Goal: Task Accomplishment & Management: Manage account settings

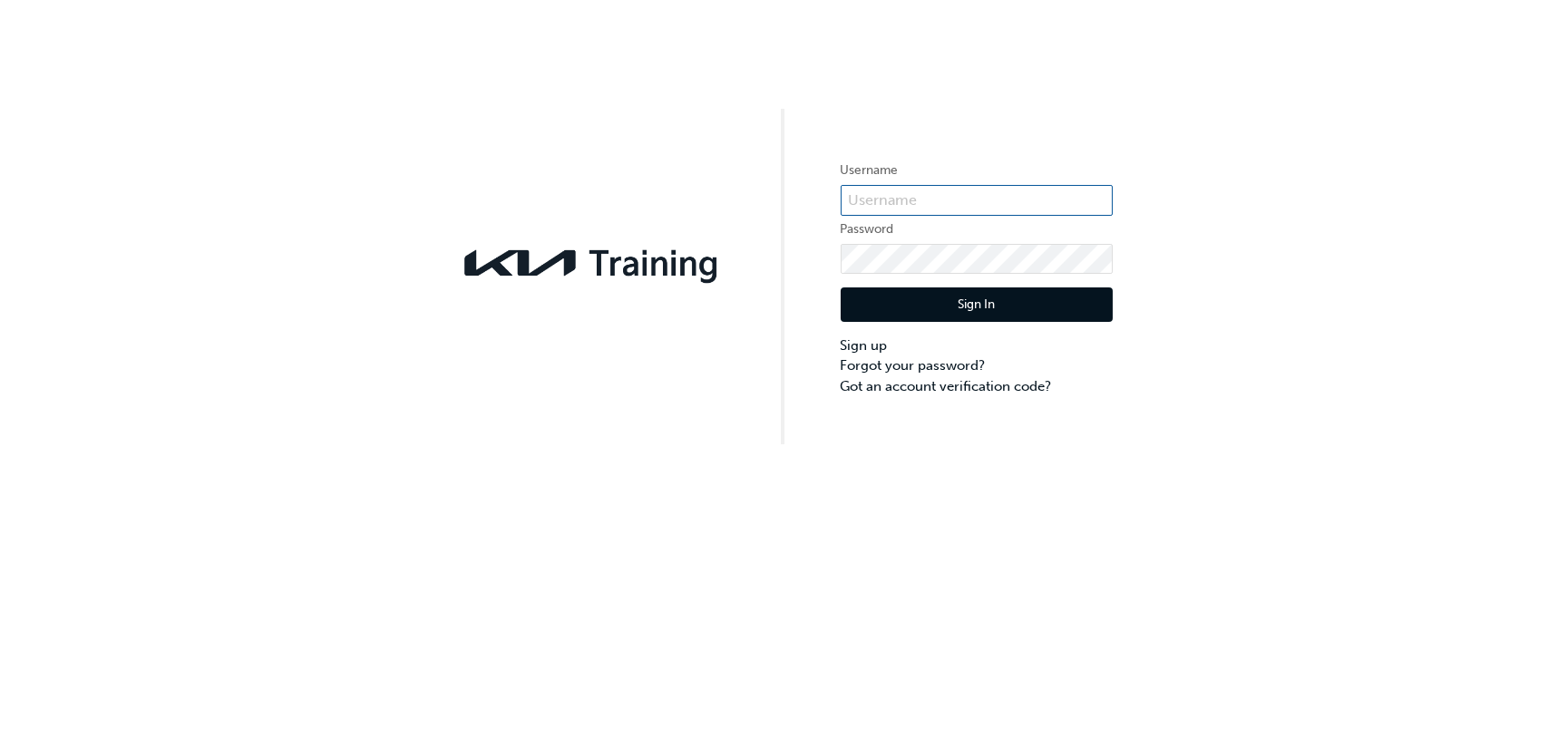
type input "bf.[PERSON_NAME].bellion"
click at [1351, 380] on div "Username bf.[PERSON_NAME].bellion Password Sign In Sign up Forgot your password…" at bounding box center [784, 222] width 1568 height 444
click at [949, 364] on link "Forgot your password?" at bounding box center [977, 366] width 272 height 20
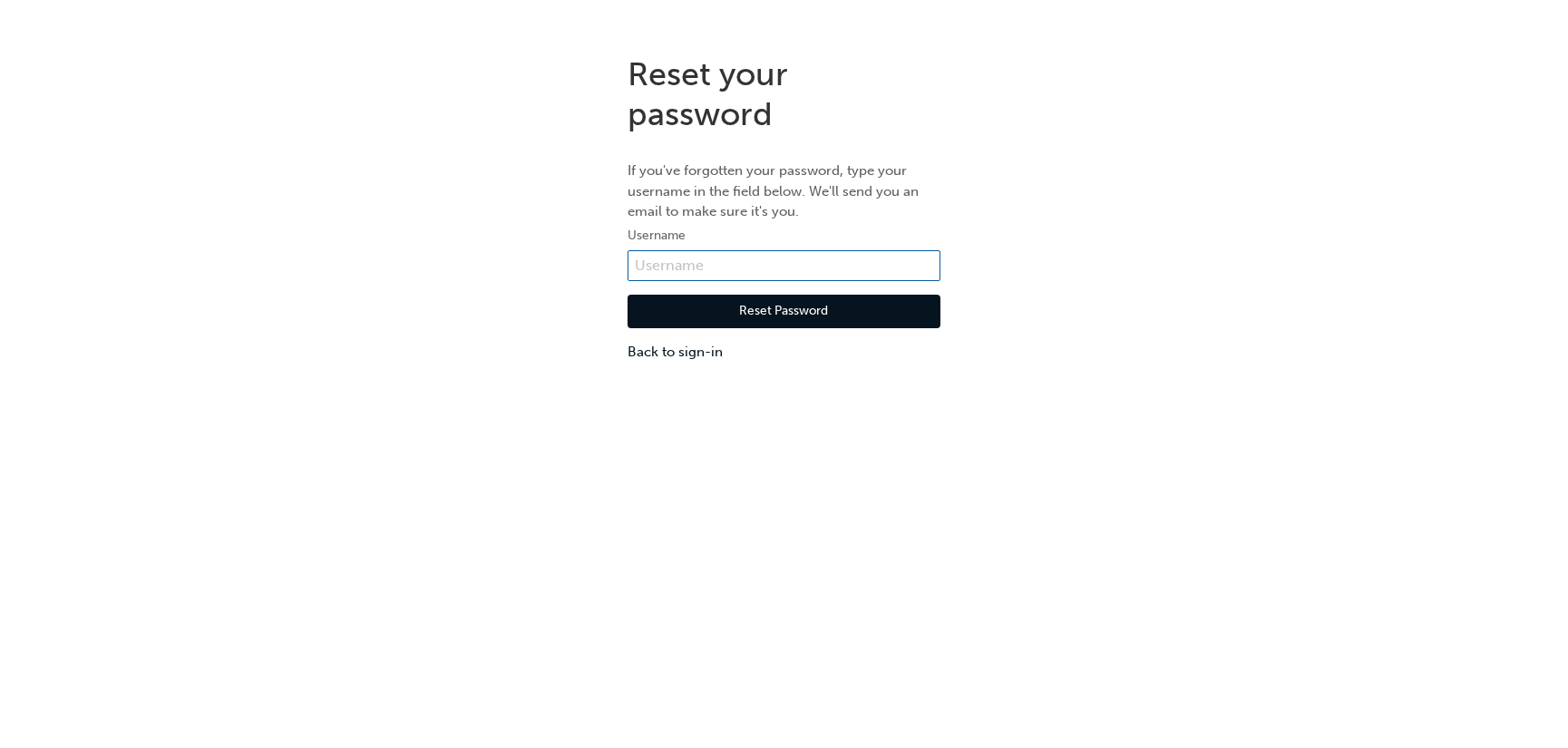
type input "bf.[PERSON_NAME].bellion"
drag, startPoint x: 832, startPoint y: 302, endPoint x: 1444, endPoint y: 347, distance: 613.7
click at [845, 302] on button "Reset Password" at bounding box center [784, 311] width 313 height 34
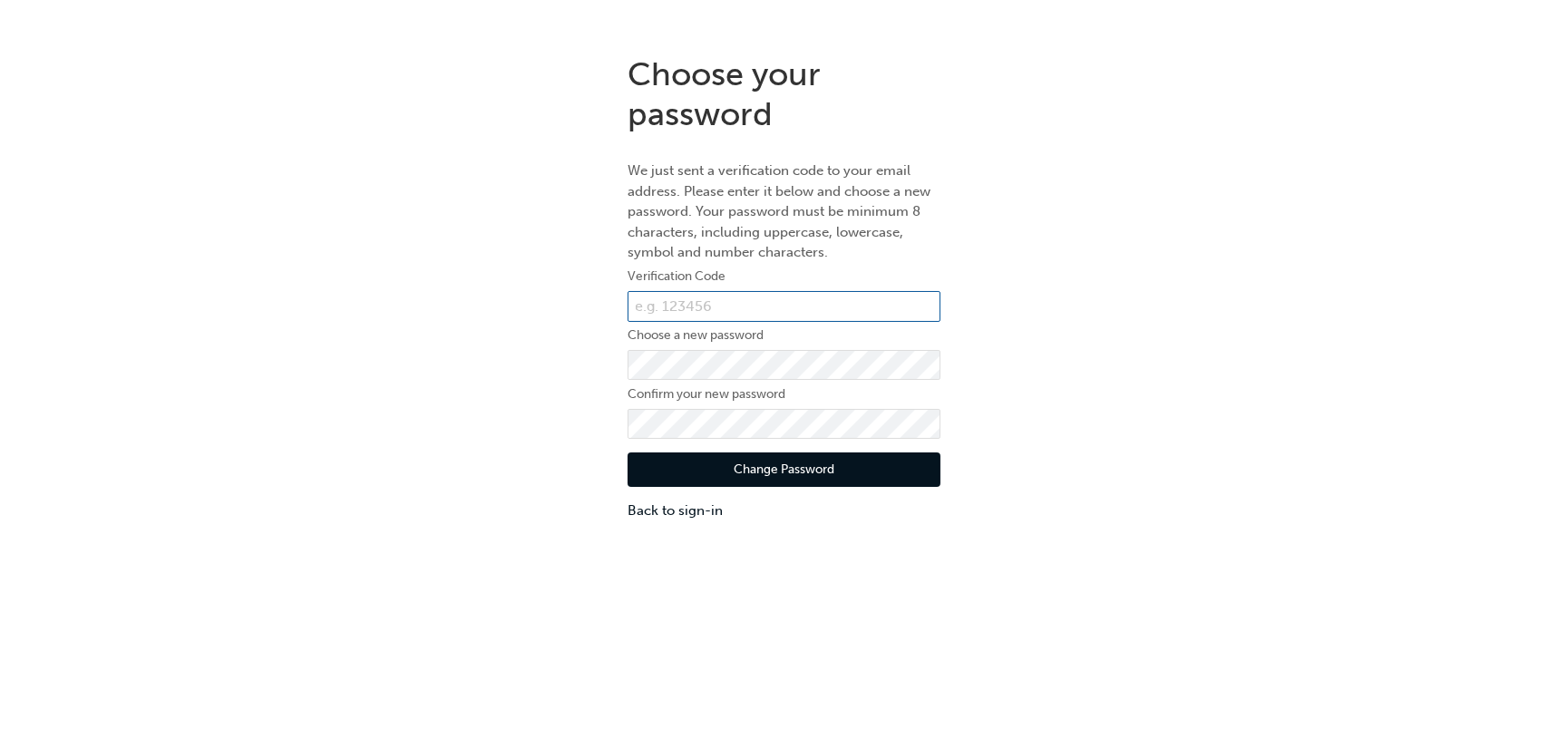
click at [718, 319] on input "text" at bounding box center [784, 306] width 313 height 31
paste input "695028"
type input "695028"
click at [769, 463] on button "Change Password" at bounding box center [784, 469] width 313 height 34
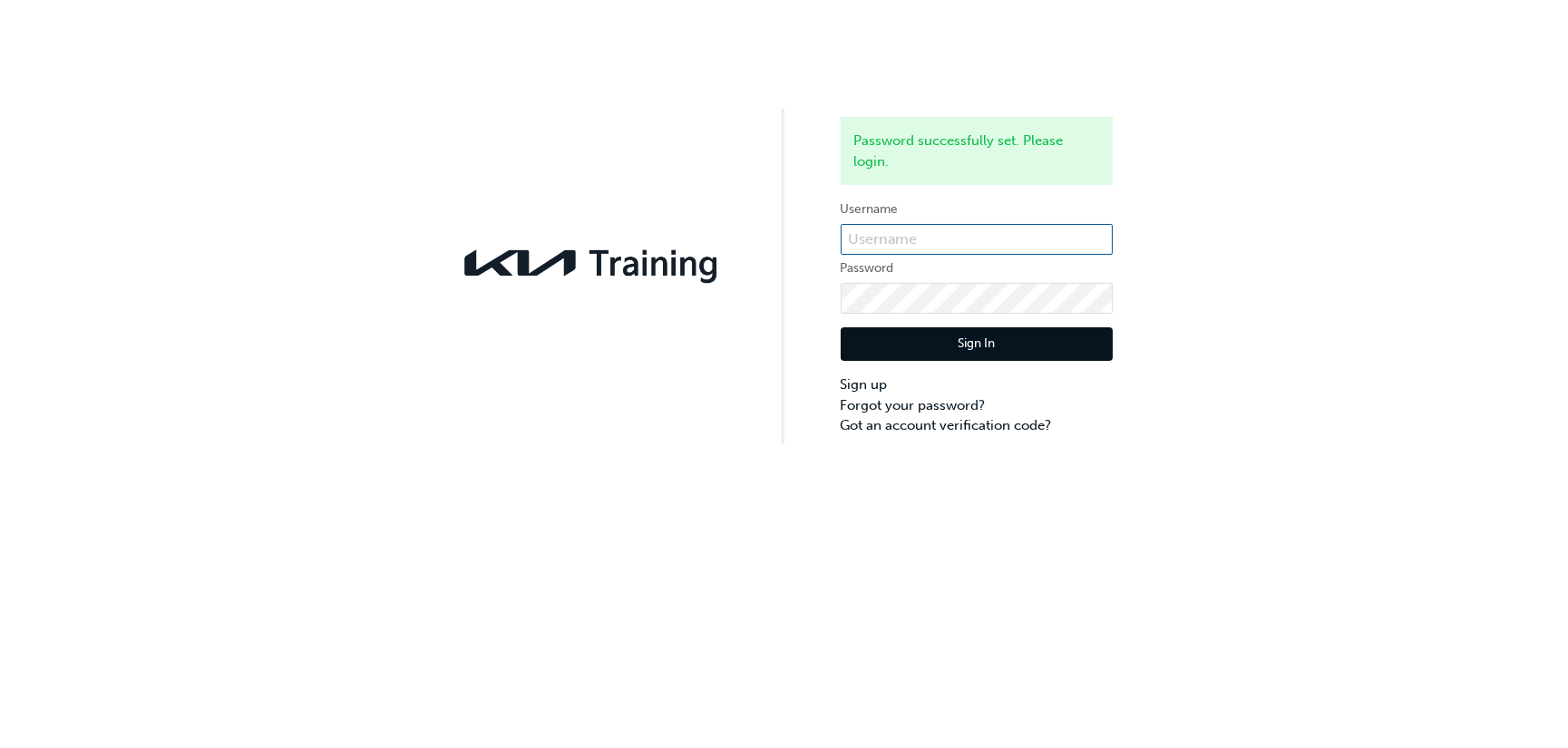
type input "bf.[PERSON_NAME].bellion"
click at [1032, 345] on button "Sign In" at bounding box center [977, 345] width 272 height 34
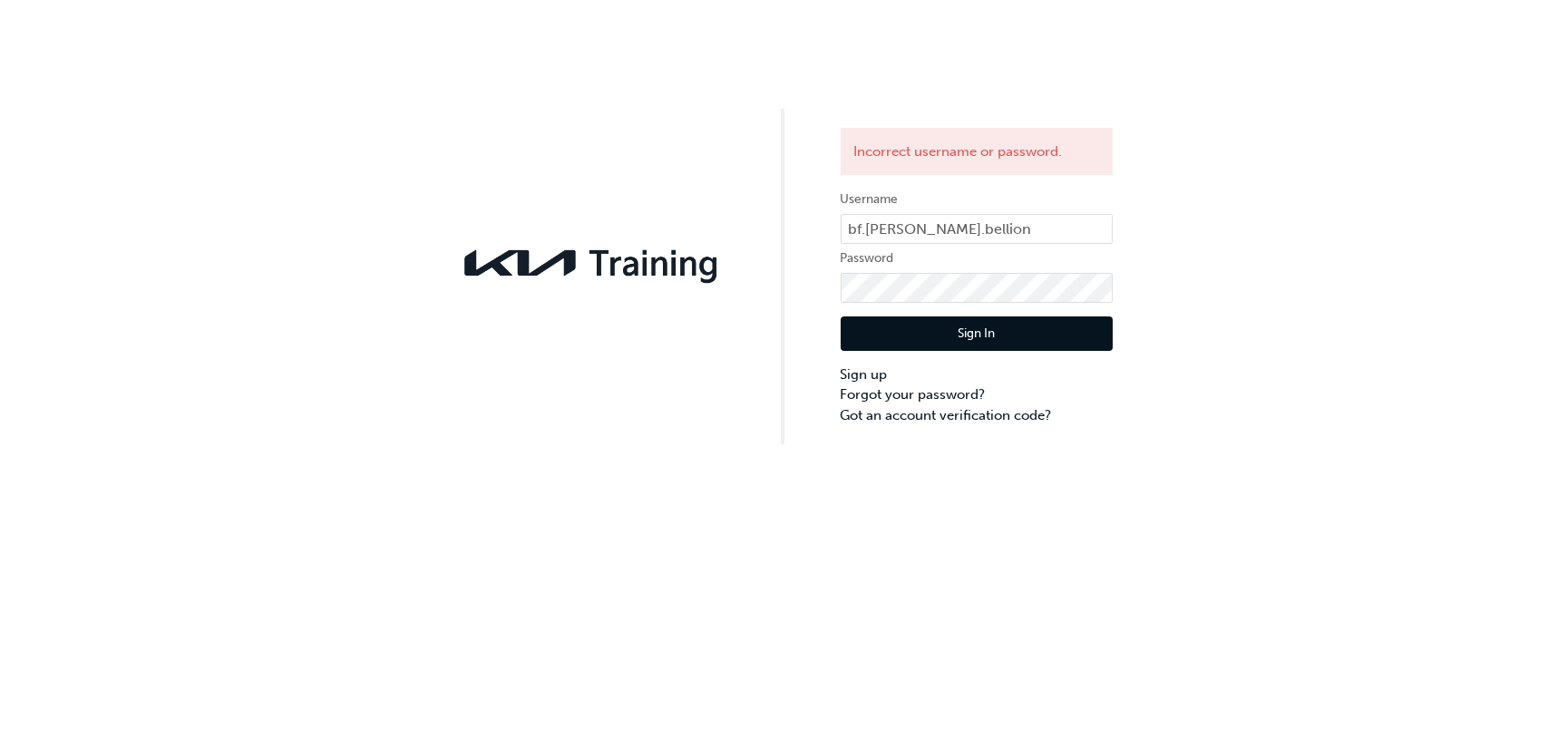
click at [965, 303] on div "Sign In Sign up Forgot your password? Got an account verification code?" at bounding box center [977, 363] width 272 height 122
click at [985, 326] on button "Sign In" at bounding box center [977, 333] width 272 height 34
click at [777, 289] on div "Incorrect username or password. Username bf.[PERSON_NAME].bellion Password Sign…" at bounding box center [784, 222] width 1568 height 444
click button "Sign In" at bounding box center [977, 333] width 272 height 34
